Goal: Manage account settings

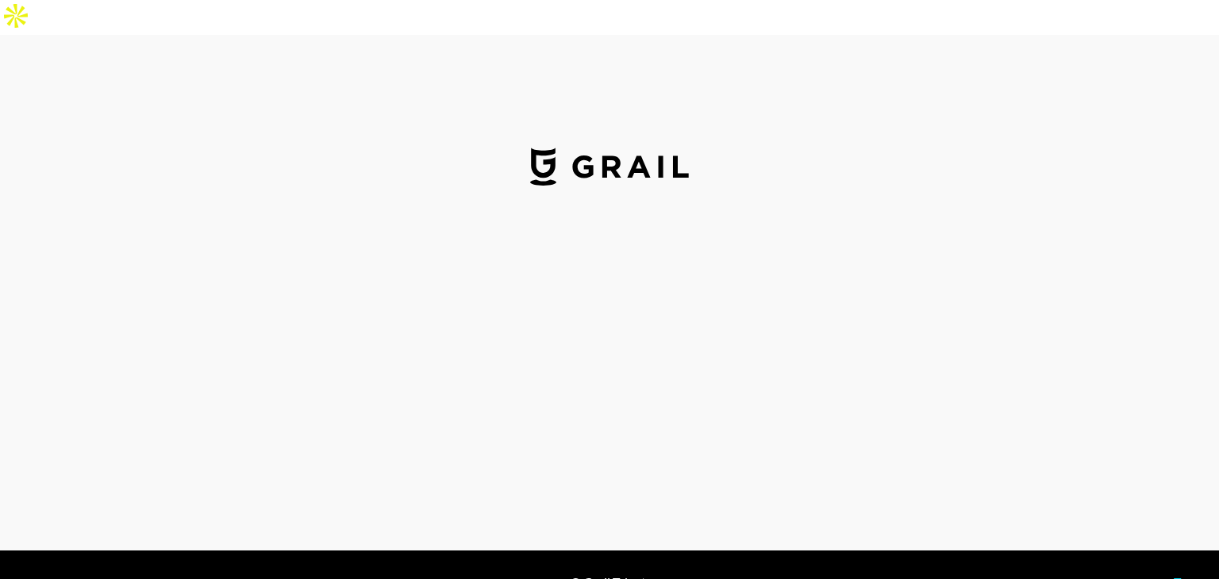
select select "USD"
select select "GBP"
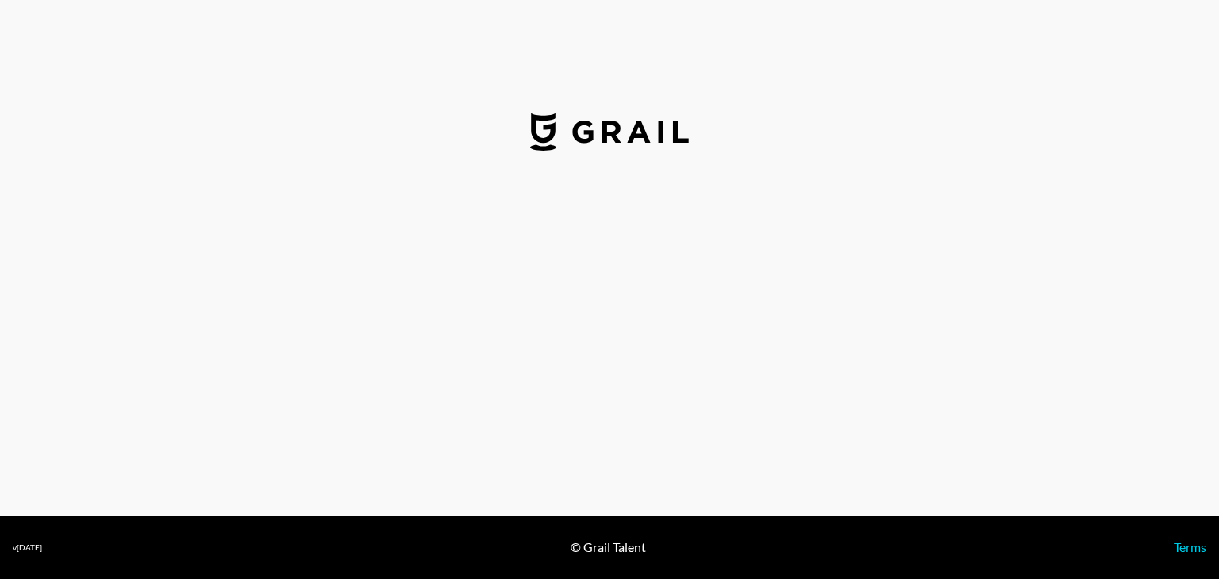
select select "USD"
